Goal: Transaction & Acquisition: Purchase product/service

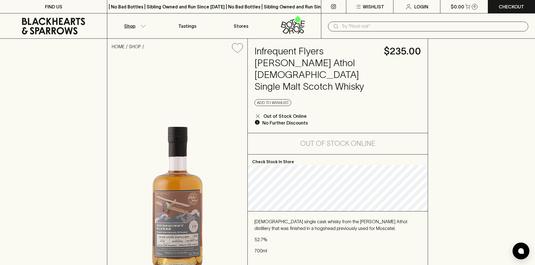
click at [133, 26] on p "Shop" at bounding box center [129, 26] width 11 height 7
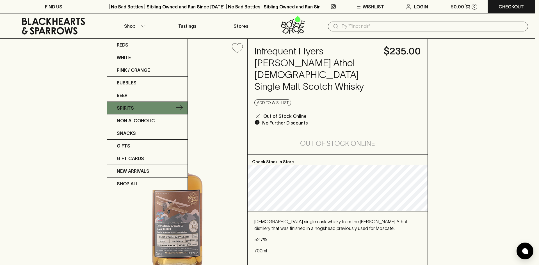
click at [142, 109] on link "Spirits" at bounding box center [147, 108] width 80 height 13
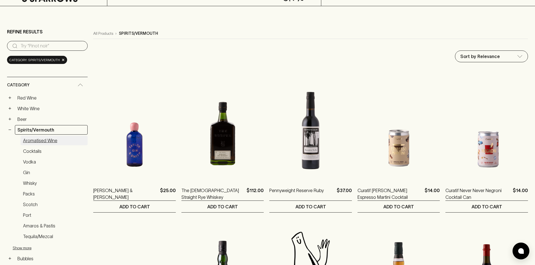
scroll to position [84, 0]
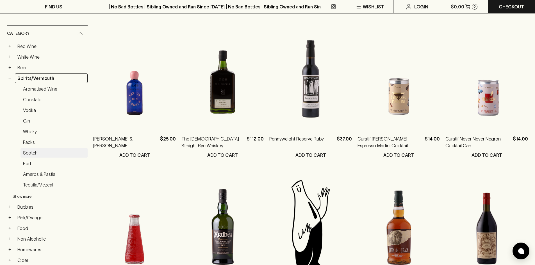
click at [27, 151] on link "Scotch" at bounding box center [53, 153] width 67 height 10
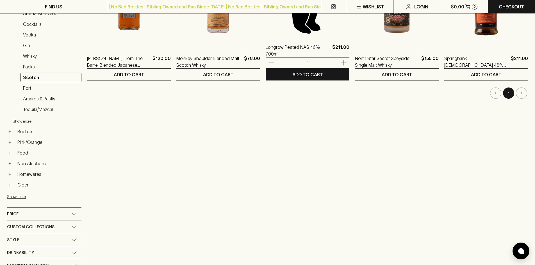
scroll to position [196, 0]
